Goal: Task Accomplishment & Management: Complete application form

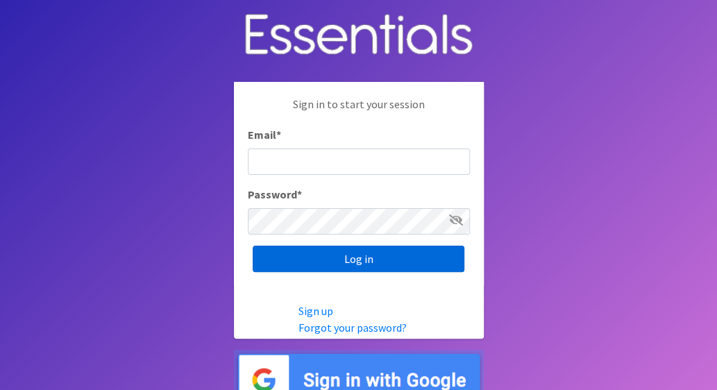
type input "[EMAIL_ADDRESS][DOMAIN_NAME]"
click at [364, 259] on input "Log in" at bounding box center [359, 259] width 212 height 26
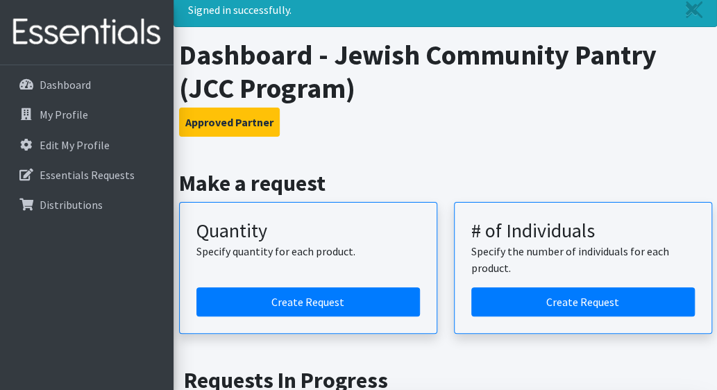
scroll to position [69, 0]
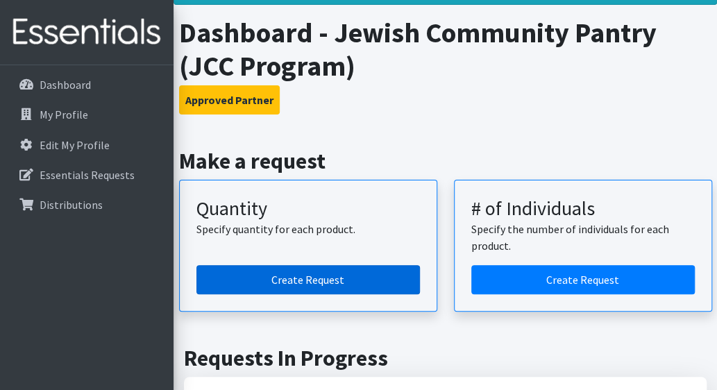
click at [350, 280] on link "Create Request" at bounding box center [308, 279] width 224 height 29
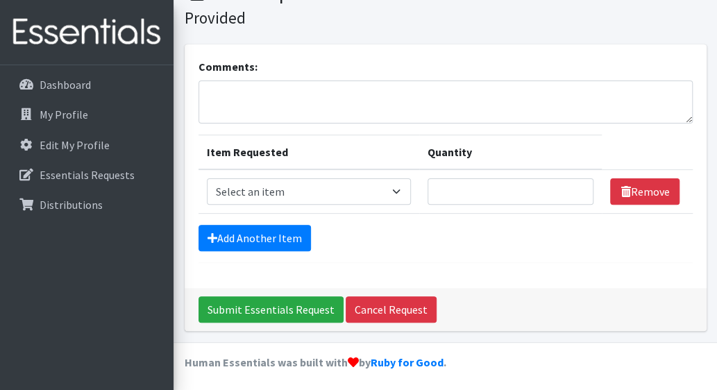
scroll to position [71, 0]
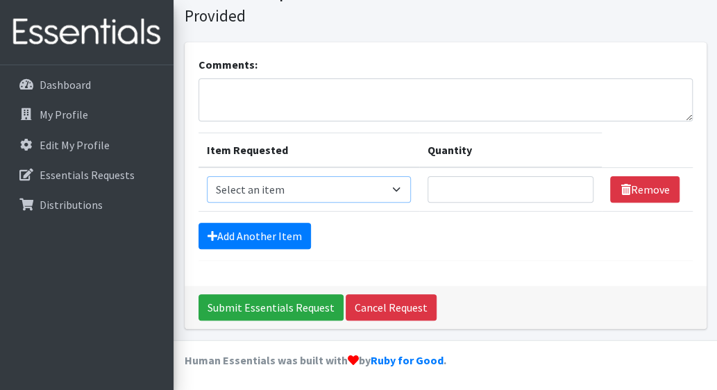
click at [215, 184] on select "Select an item Adult Briefs (Medium) Adult Briefs (XL) Adult Briefs (XS) Adult …" at bounding box center [309, 189] width 204 height 26
select select "4644"
click at [207, 176] on select "Select an item Adult Briefs (Medium) Adult Briefs (XL) Adult Briefs (XS) Adult …" at bounding box center [309, 189] width 204 height 26
click at [447, 184] on input "Quantity" at bounding box center [511, 189] width 167 height 26
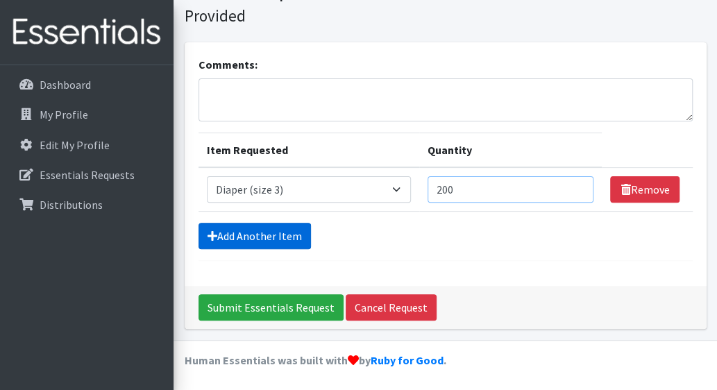
type input "200"
click at [247, 229] on link "Add Another Item" at bounding box center [255, 236] width 112 height 26
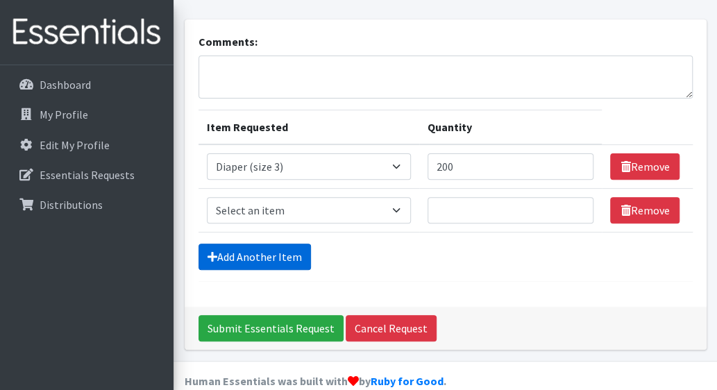
scroll to position [115, 0]
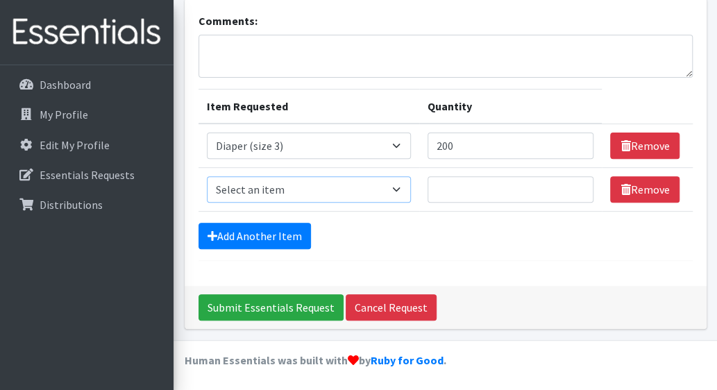
click at [401, 190] on select "Select an item Adult Briefs (Medium) Adult Briefs (XL) Adult Briefs (XS) Adult …" at bounding box center [309, 189] width 204 height 26
select select "4645"
click at [207, 176] on select "Select an item Adult Briefs (Medium) Adult Briefs (XL) Adult Briefs (XS) Adult …" at bounding box center [309, 189] width 204 height 26
click at [446, 187] on input "Quantity" at bounding box center [511, 189] width 167 height 26
type input "350"
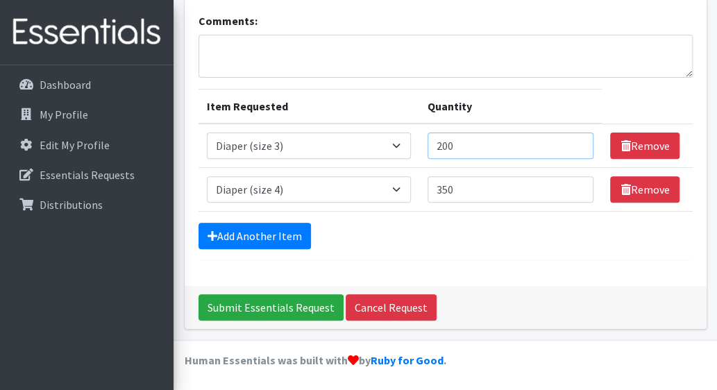
click at [451, 144] on input "200" at bounding box center [511, 146] width 167 height 26
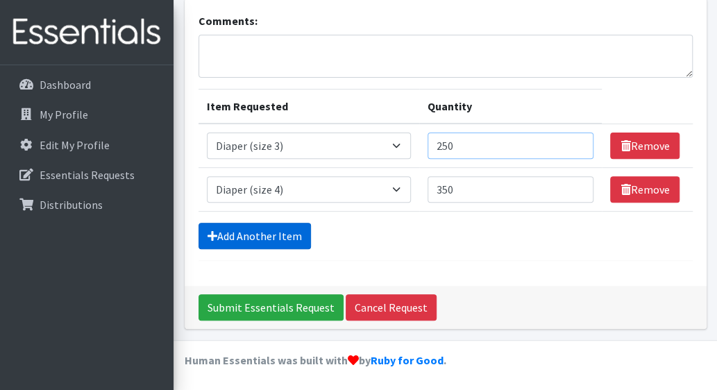
type input "250"
click at [279, 233] on link "Add Another Item" at bounding box center [255, 236] width 112 height 26
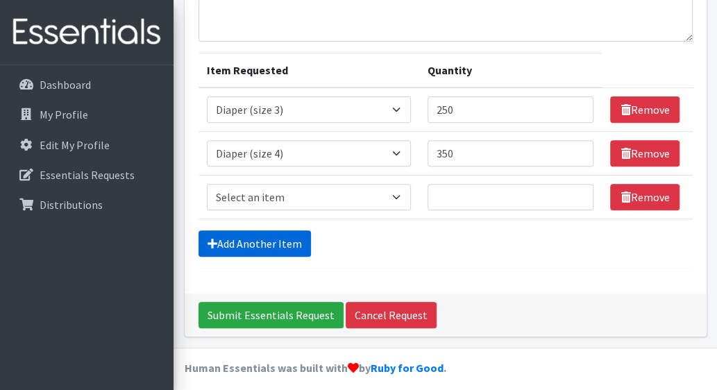
scroll to position [158, 0]
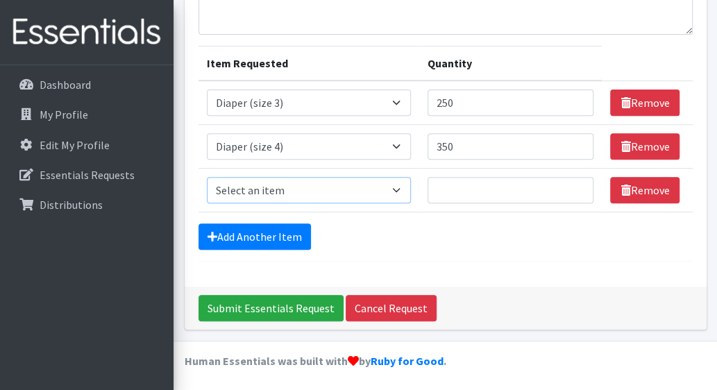
click at [404, 190] on select "Select an item Adult Briefs (Medium) Adult Briefs (XL) Adult Briefs (XS) Adult …" at bounding box center [309, 190] width 204 height 26
select select "4646"
click at [207, 177] on select "Select an item Adult Briefs (Medium) Adult Briefs (XL) Adult Briefs (XS) Adult …" at bounding box center [309, 190] width 204 height 26
click at [468, 194] on input "Quantity" at bounding box center [511, 190] width 167 height 26
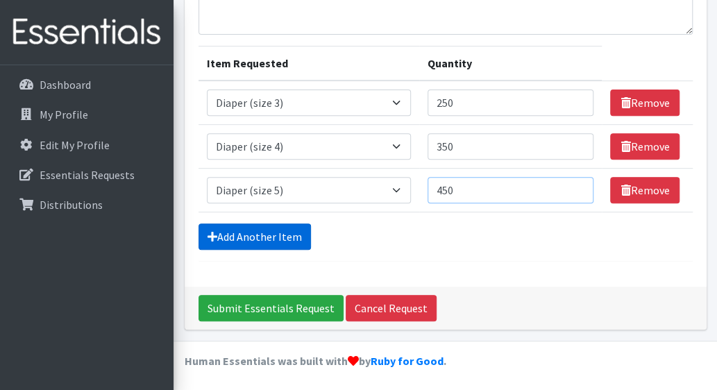
type input "450"
click at [276, 234] on link "Add Another Item" at bounding box center [255, 237] width 112 height 26
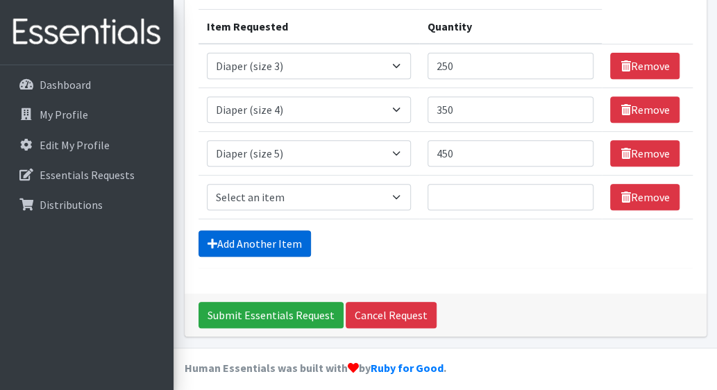
scroll to position [202, 0]
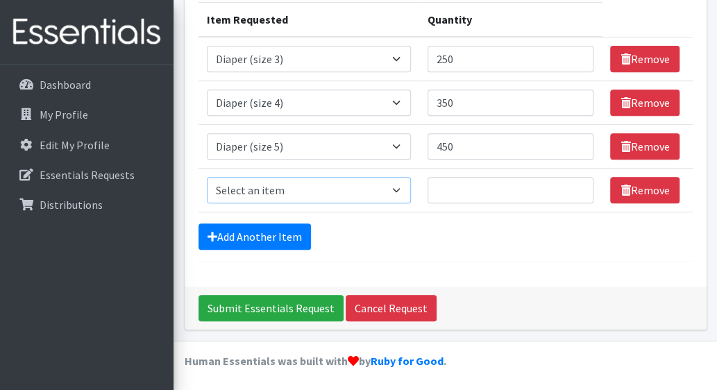
click at [401, 190] on select "Select an item Adult Briefs (Medium) Adult Briefs (XL) Adult Briefs (XS) Adult …" at bounding box center [309, 190] width 204 height 26
select select "5865"
click at [207, 177] on select "Select an item Adult Briefs (Medium) Adult Briefs (XL) Adult Briefs (XS) Adult …" at bounding box center [309, 190] width 204 height 26
click at [451, 190] on input "Quantity" at bounding box center [511, 190] width 167 height 26
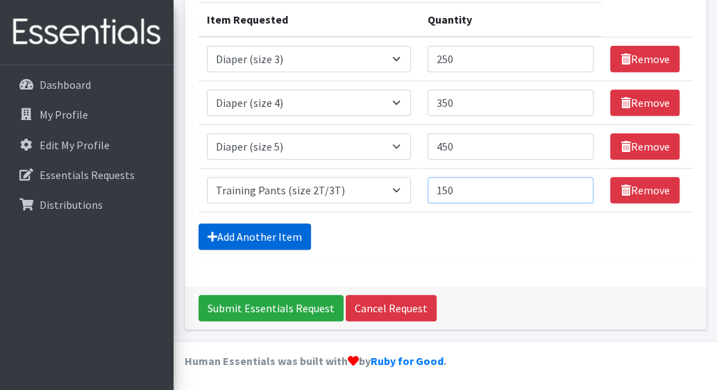
type input "150"
click at [286, 229] on link "Add Another Item" at bounding box center [255, 237] width 112 height 26
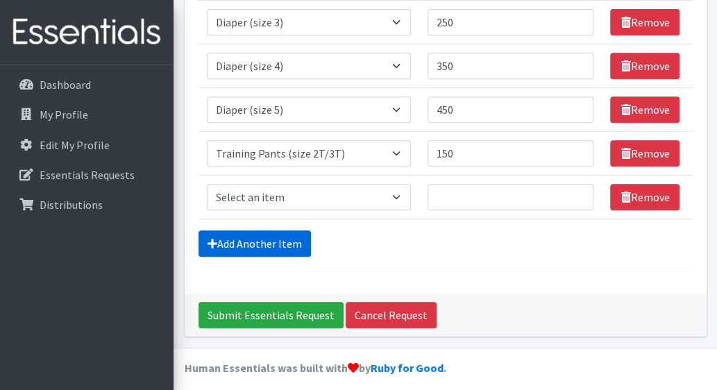
scroll to position [246, 0]
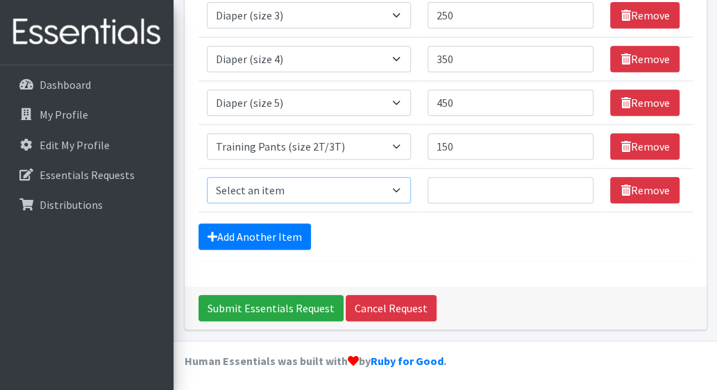
click at [400, 187] on select "Select an item Adult Briefs (Medium) Adult Briefs (XL) Adult Briefs (XS) Adult …" at bounding box center [309, 190] width 204 height 26
select select "5866"
click at [207, 177] on select "Select an item Adult Briefs (Medium) Adult Briefs (XL) Adult Briefs (XS) Adult …" at bounding box center [309, 190] width 204 height 26
click at [441, 190] on input "Quantity" at bounding box center [511, 190] width 167 height 26
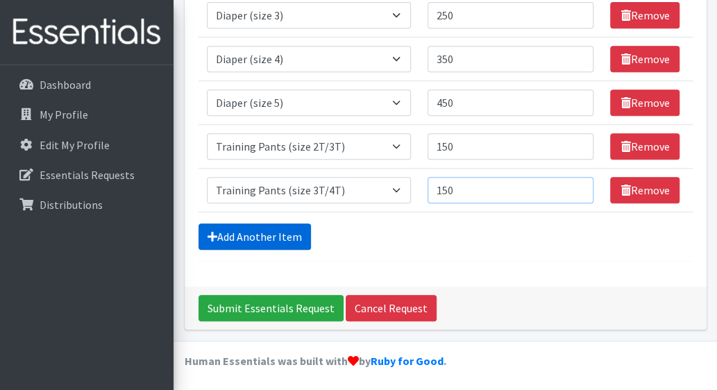
type input "150"
click at [270, 237] on link "Add Another Item" at bounding box center [255, 237] width 112 height 26
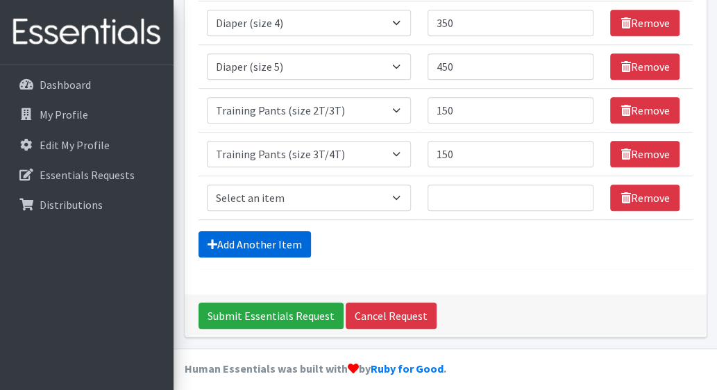
scroll to position [289, 0]
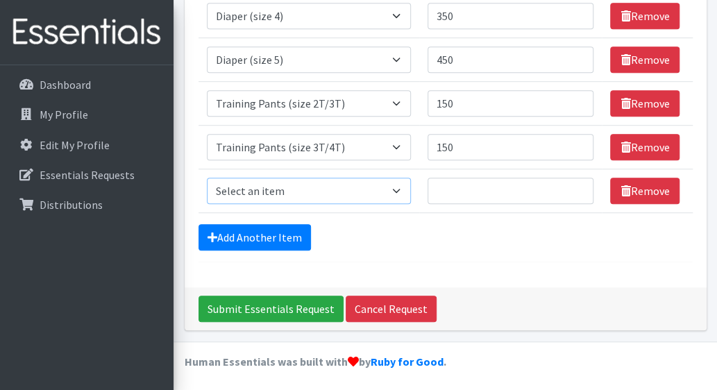
click at [404, 187] on select "Select an item Adult Briefs (Medium) Adult Briefs (XL) Adult Briefs (XS) Adult …" at bounding box center [309, 191] width 204 height 26
select select "5867"
click at [207, 178] on select "Select an item Adult Briefs (Medium) Adult Briefs (XL) Adult Briefs (XS) Adult …" at bounding box center [309, 191] width 204 height 26
click at [447, 185] on input "Quantity" at bounding box center [511, 191] width 167 height 26
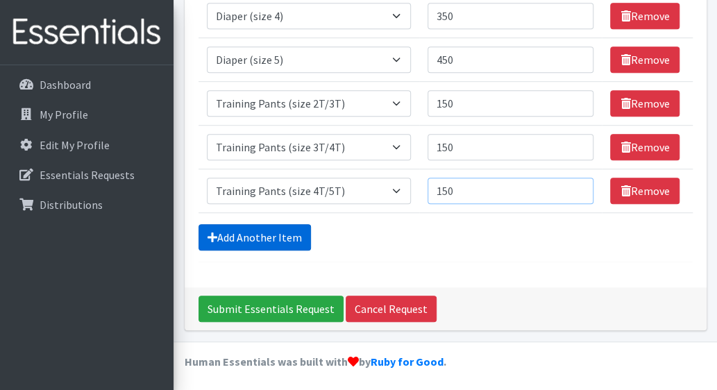
type input "150"
click at [242, 233] on link "Add Another Item" at bounding box center [255, 237] width 112 height 26
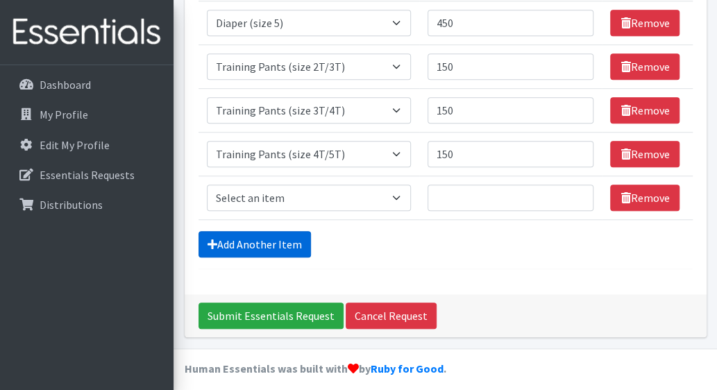
scroll to position [332, 0]
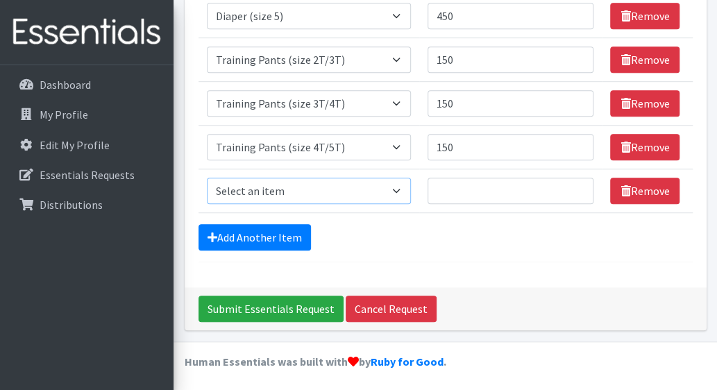
click at [398, 186] on select "Select an item Adult Briefs (Medium) Adult Briefs (XL) Adult Briefs (XS) Adult …" at bounding box center [309, 191] width 204 height 26
select select "11413"
click at [207, 178] on select "Select an item Adult Briefs (Medium) Adult Briefs (XL) Adult Briefs (XS) Adult …" at bounding box center [309, 191] width 204 height 26
click at [444, 182] on input "Quantity" at bounding box center [511, 191] width 167 height 26
type input "50"
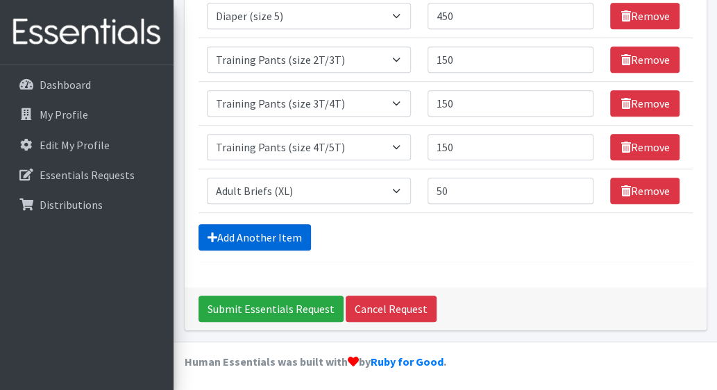
click at [239, 235] on link "Add Another Item" at bounding box center [255, 237] width 112 height 26
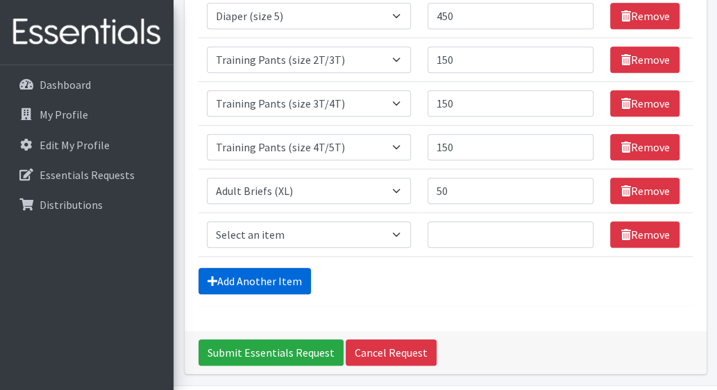
scroll to position [376, 0]
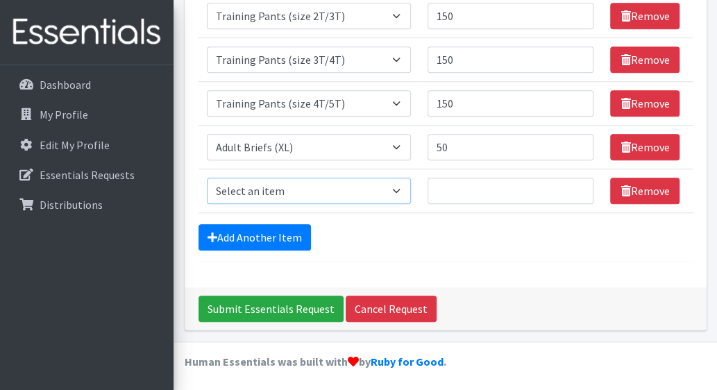
click at [400, 186] on select "Select an item Adult Briefs (Medium) Adult Briefs (XL) Adult Briefs (XS) Adult …" at bounding box center [309, 191] width 204 height 26
click at [511, 266] on div "Comments: Item Requested Quantity Item Requested Select an item Adult Briefs (M…" at bounding box center [446, 13] width 522 height 550
click at [401, 187] on select "Select an item Adult Briefs (Medium) Adult Briefs (XL) Adult Briefs (XS) Adult …" at bounding box center [309, 191] width 204 height 26
select select "4642"
click at [207, 178] on select "Select an item Adult Briefs (Medium) Adult Briefs (XL) Adult Briefs (XS) Adult …" at bounding box center [309, 191] width 204 height 26
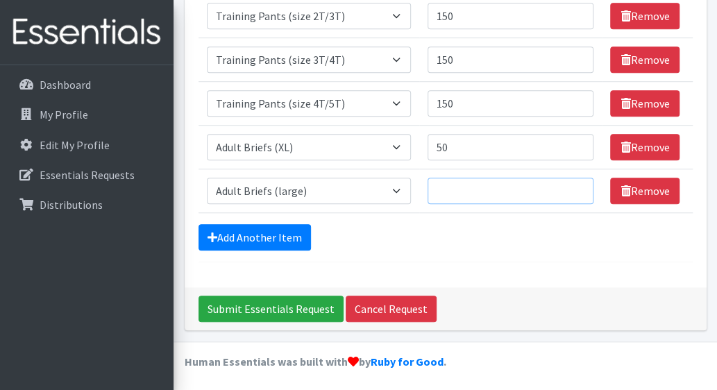
click at [448, 185] on input "Quantity" at bounding box center [511, 191] width 167 height 26
type input "50"
click at [262, 238] on link "Add Another Item" at bounding box center [255, 237] width 112 height 26
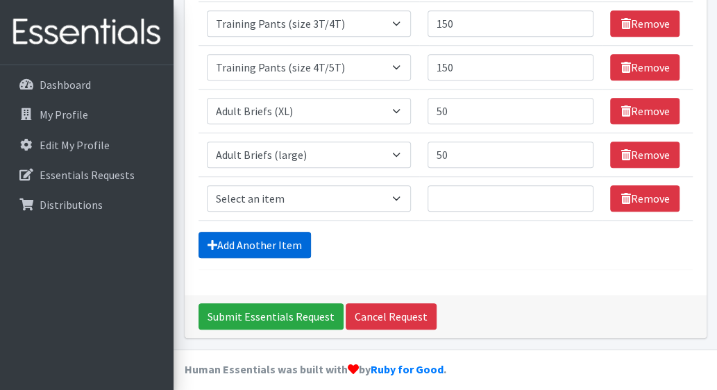
scroll to position [419, 0]
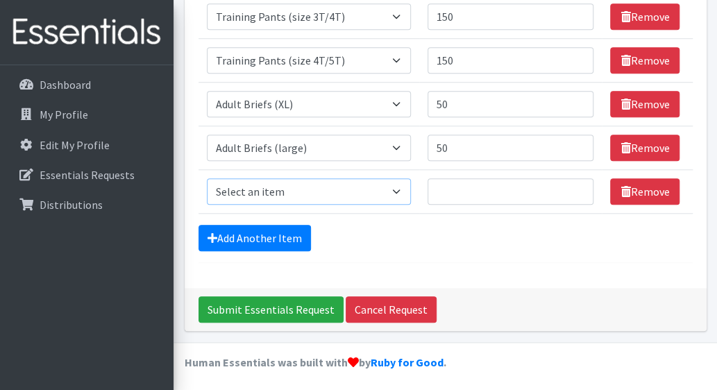
click at [399, 188] on select "Select an item Adult Briefs (Medium) Adult Briefs (XL) Adult Briefs (XS) Adult …" at bounding box center [309, 191] width 204 height 26
click at [401, 187] on select "Select an item Adult Briefs (Medium) Adult Briefs (XL) Adult Briefs (XS) Adult …" at bounding box center [309, 191] width 204 height 26
select select "11412"
click at [207, 178] on select "Select an item Adult Briefs (Medium) Adult Briefs (XL) Adult Briefs (XS) Adult …" at bounding box center [309, 191] width 204 height 26
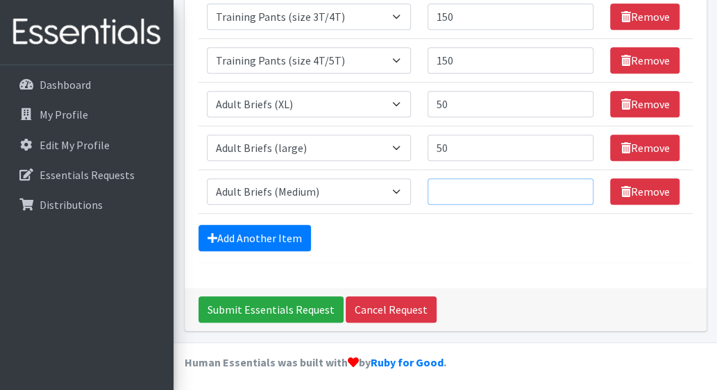
click at [445, 188] on input "Quantity" at bounding box center [511, 191] width 167 height 26
type input "25"
click at [260, 229] on link "Add Another Item" at bounding box center [255, 238] width 112 height 26
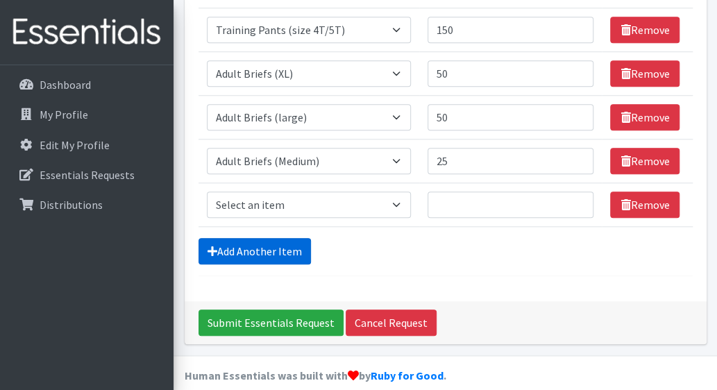
scroll to position [463, 0]
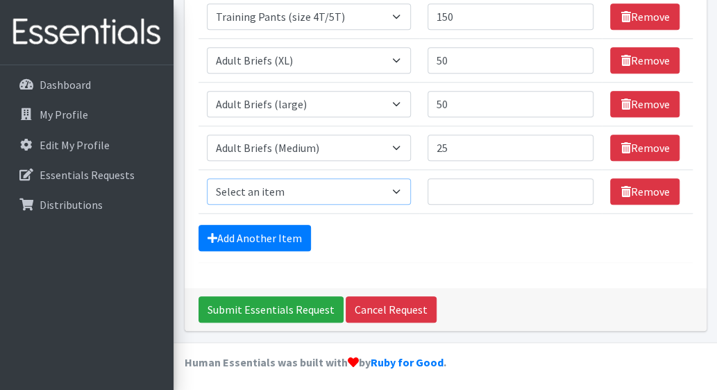
click at [401, 186] on select "Select an item Adult Briefs (Medium) Adult Briefs (XL) Adult Briefs (XS) Adult …" at bounding box center [309, 191] width 204 height 26
select select "12686"
click at [207, 178] on select "Select an item Adult Briefs (Medium) Adult Briefs (XL) Adult Briefs (XS) Adult …" at bounding box center [309, 191] width 204 height 26
click at [448, 185] on input "Quantity" at bounding box center [511, 191] width 167 height 26
type input "600"
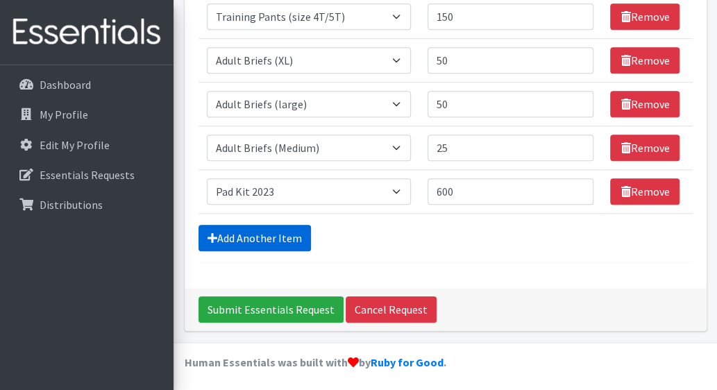
click at [265, 230] on link "Add Another Item" at bounding box center [255, 238] width 112 height 26
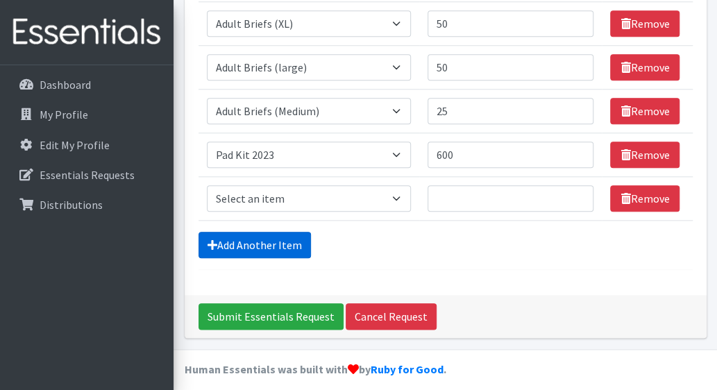
scroll to position [507, 0]
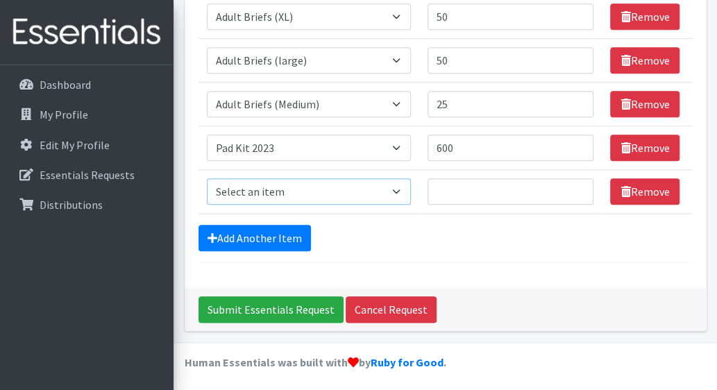
click at [401, 189] on select "Select an item Adult Briefs (Medium) Adult Briefs (XL) Adult Briefs (XS) Adult …" at bounding box center [309, 191] width 204 height 26
click at [494, 246] on div "Add Another Item" at bounding box center [446, 238] width 494 height 26
click at [451, 228] on div "Add Another Item" at bounding box center [446, 238] width 494 height 26
click at [373, 228] on div "Add Another Item" at bounding box center [446, 238] width 494 height 26
click at [398, 187] on select "Select an item Adult Briefs (Medium) Adult Briefs (XL) Adult Briefs (XS) Adult …" at bounding box center [309, 191] width 204 height 26
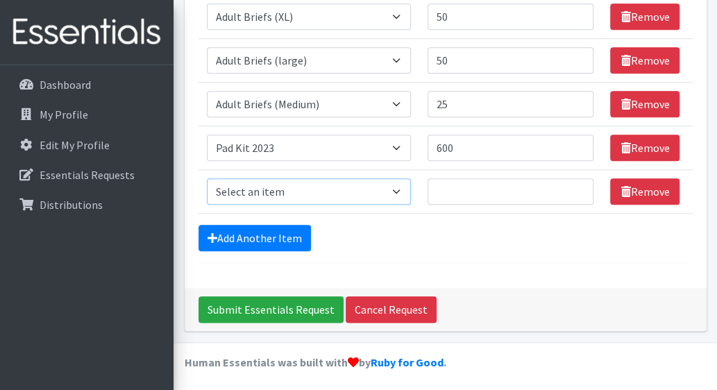
select select "12643"
click at [207, 178] on select "Select an item Adult Briefs (Medium) Adult Briefs (XL) Adult Briefs (XS) Adult …" at bounding box center [309, 191] width 204 height 26
click at [446, 192] on input "Quantity" at bounding box center [511, 191] width 167 height 26
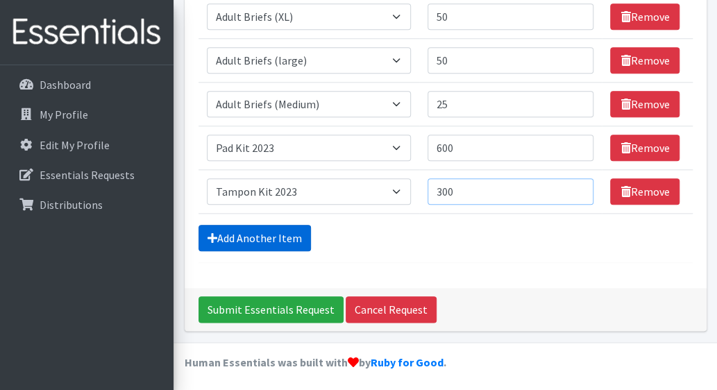
type input "300"
click at [273, 230] on link "Add Another Item" at bounding box center [255, 238] width 112 height 26
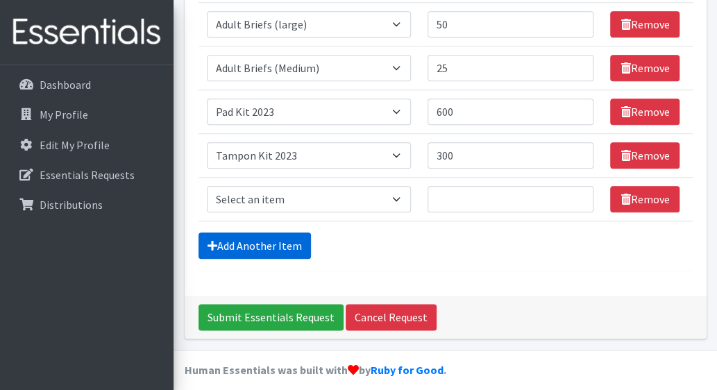
scroll to position [550, 0]
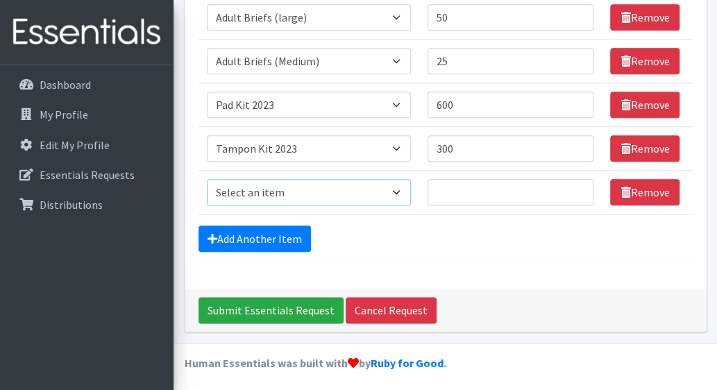
click at [400, 186] on select "Select an item Adult Briefs (Medium) Adult Briefs (XL) Adult Briefs (XS) Adult …" at bounding box center [309, 192] width 204 height 26
select select "4665"
click at [207, 179] on select "Select an item Adult Briefs (Medium) Adult Briefs (XL) Adult Briefs (XS) Adult …" at bounding box center [309, 192] width 204 height 26
click at [444, 185] on input "Quantity" at bounding box center [511, 192] width 167 height 26
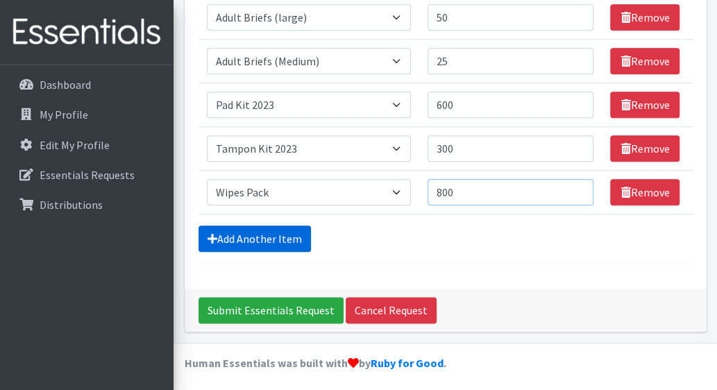
type input "800"
click at [279, 234] on link "Add Another Item" at bounding box center [255, 239] width 112 height 26
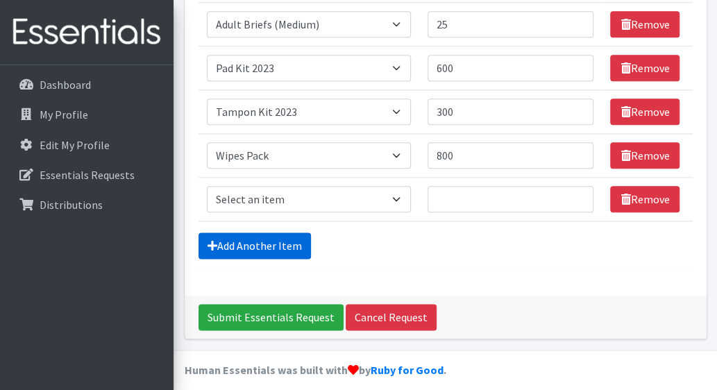
scroll to position [594, 0]
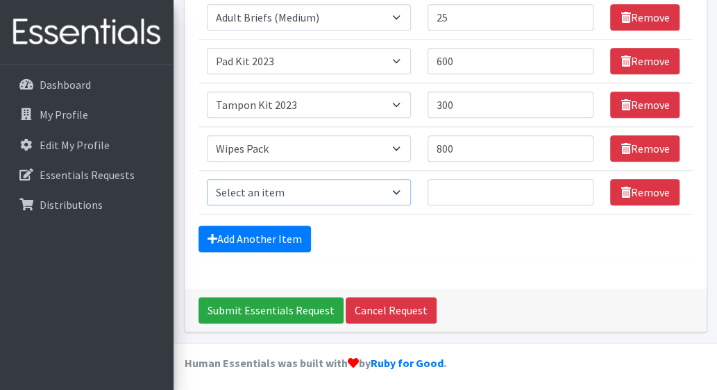
click at [401, 185] on select "Select an item Adult Briefs (Medium) Adult Briefs (XL) Adult Briefs (XS) Adult …" at bounding box center [309, 192] width 204 height 26
click at [568, 242] on div "Add Another Item" at bounding box center [446, 239] width 494 height 26
click at [402, 188] on select "Select an item Adult Briefs (Medium) Adult Briefs (XL) Adult Briefs (XS) Adult …" at bounding box center [309, 192] width 204 height 26
select select "4649"
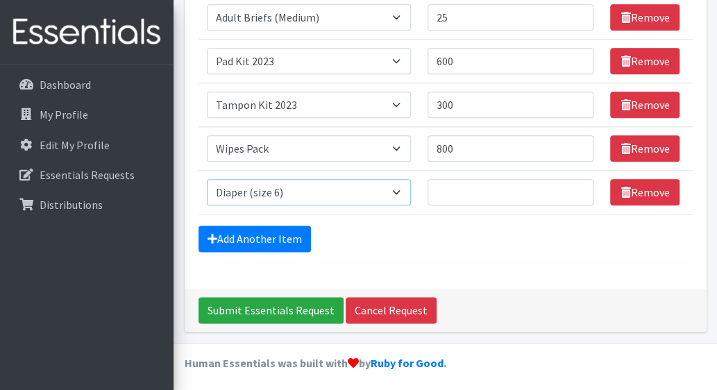
click at [207, 179] on select "Select an item Adult Briefs (Medium) Adult Briefs (XL) Adult Briefs (XS) Adult …" at bounding box center [309, 192] width 204 height 26
click at [454, 188] on input "Quantity" at bounding box center [511, 192] width 167 height 26
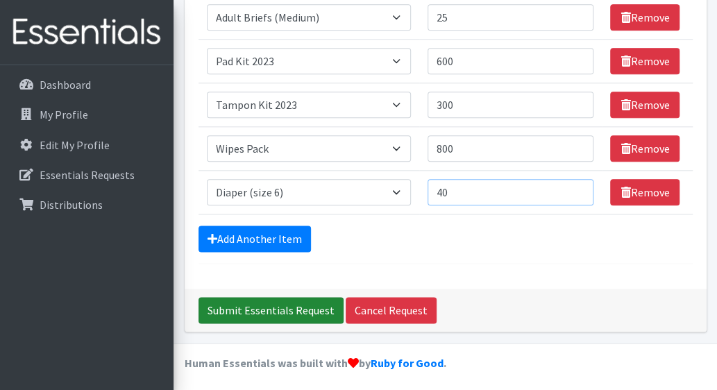
type input "40"
click at [292, 302] on input "Submit Essentials Request" at bounding box center [271, 310] width 145 height 26
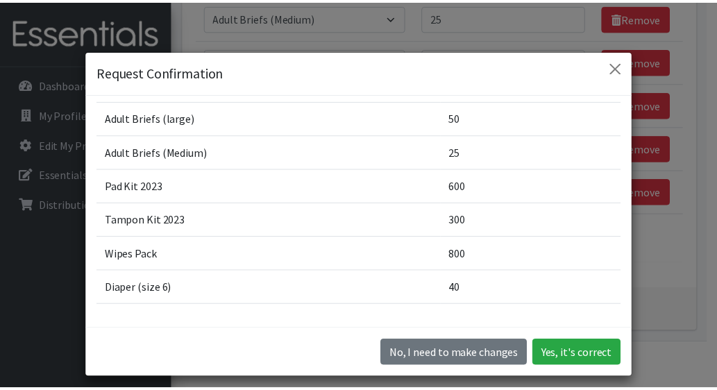
scroll to position [208, 0]
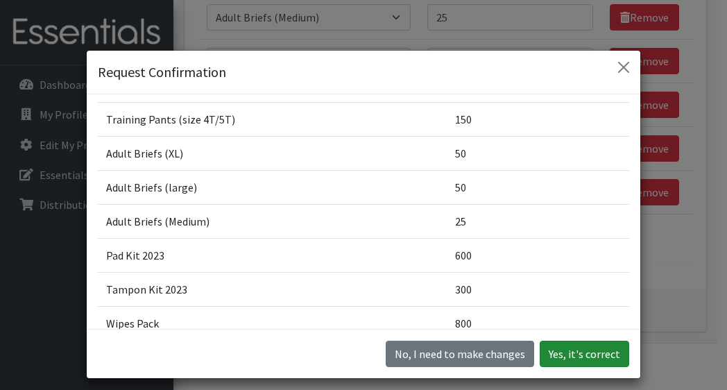
click at [600, 351] on button "Yes, it's correct" at bounding box center [585, 354] width 90 height 26
